Goal: Navigation & Orientation: Find specific page/section

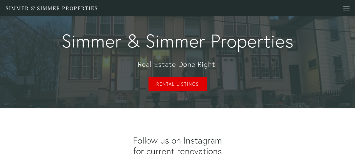
click at [174, 82] on link "Rental Listings" at bounding box center [177, 83] width 58 height 13
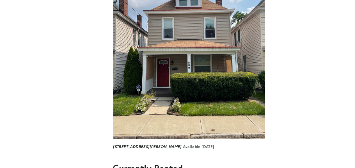
scroll to position [505, 0]
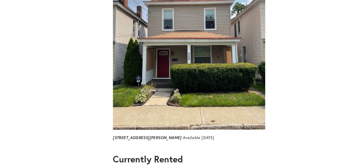
click at [179, 99] on img at bounding box center [189, 43] width 152 height 171
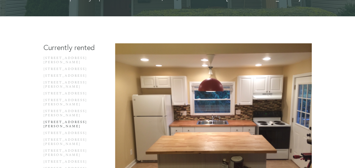
scroll to position [28, 0]
